Goal: Find specific page/section: Find specific page/section

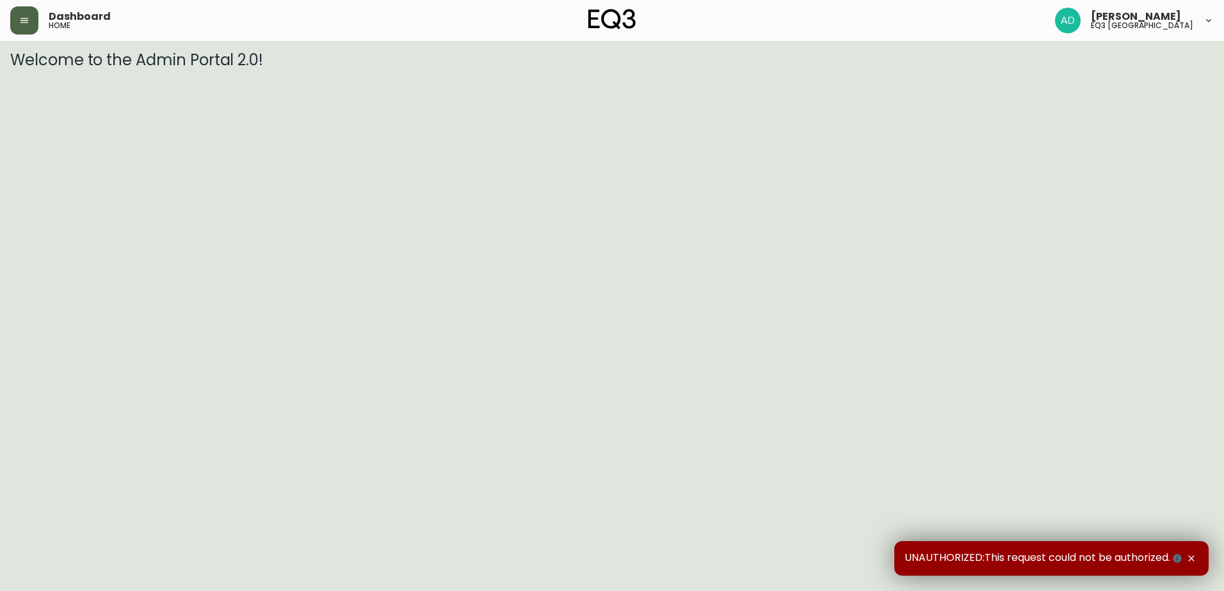
click at [20, 23] on icon "button" at bounding box center [24, 20] width 8 height 5
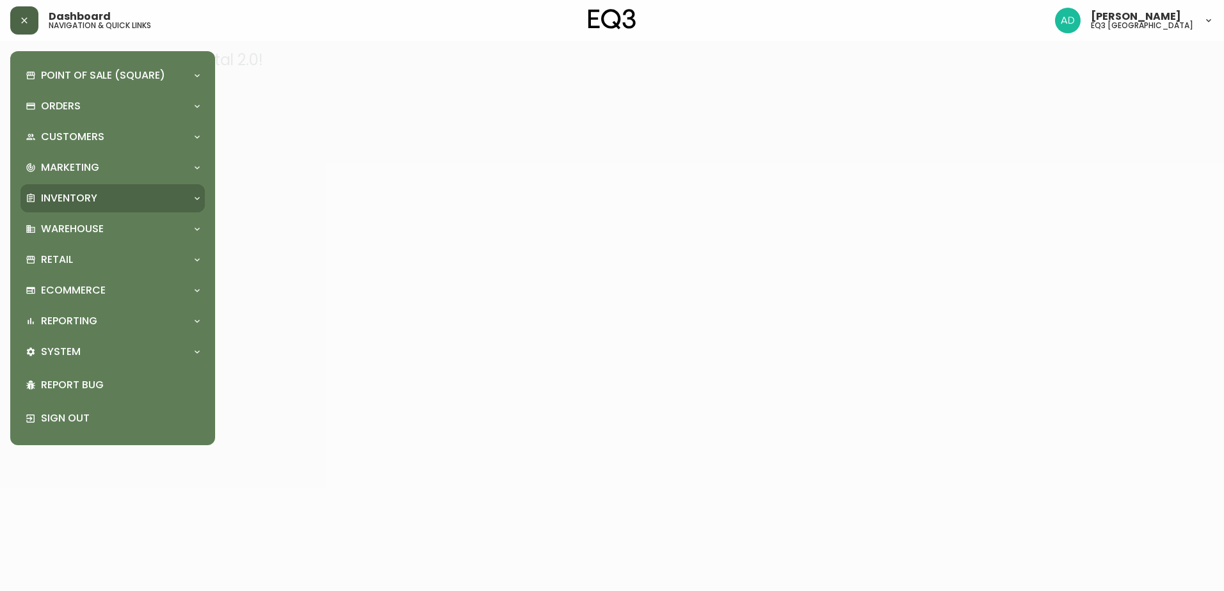
click at [62, 201] on p "Inventory" at bounding box center [69, 198] width 56 height 14
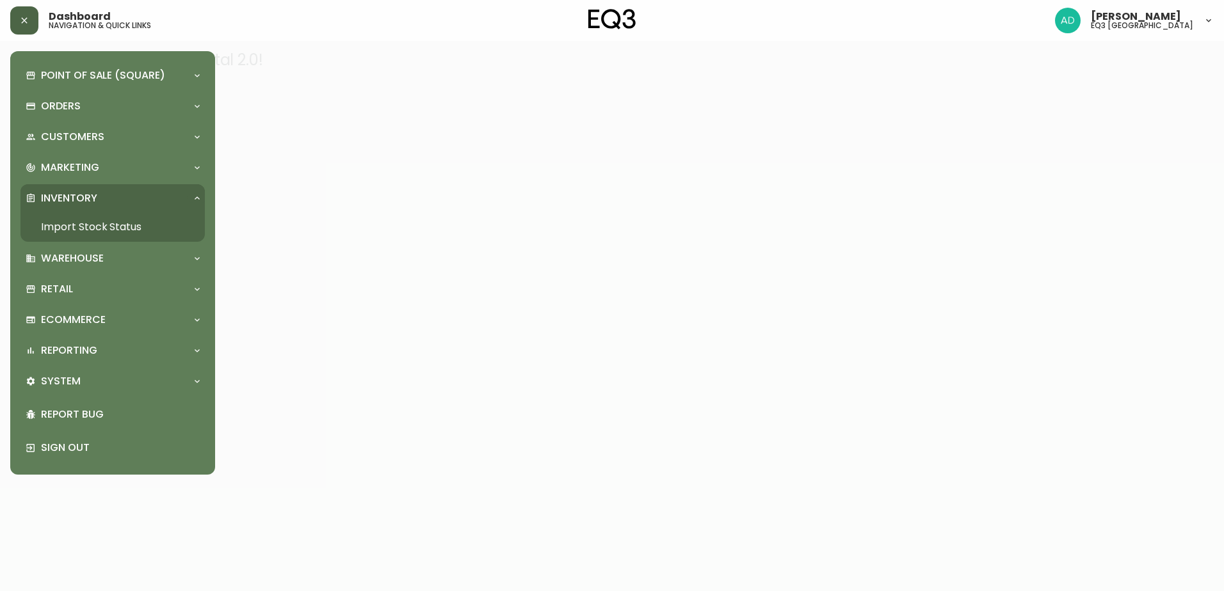
click at [89, 194] on p "Inventory" at bounding box center [69, 198] width 56 height 14
